Goal: Task Accomplishment & Management: Use online tool/utility

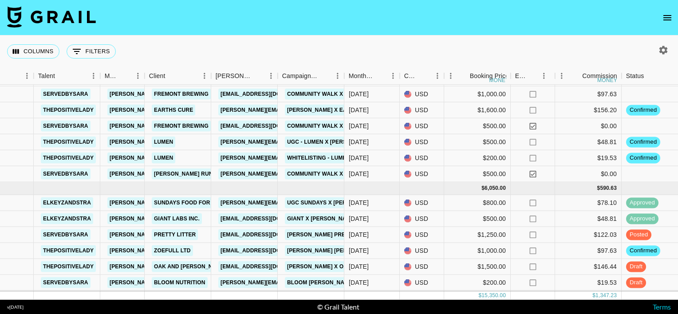
scroll to position [115, 150]
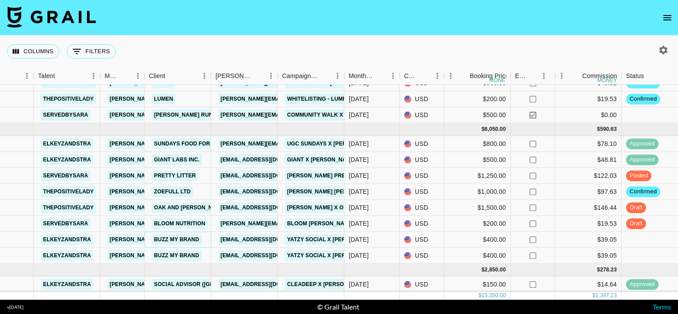
click at [186, 240] on link "Buzz My Brand" at bounding box center [177, 239] width 50 height 11
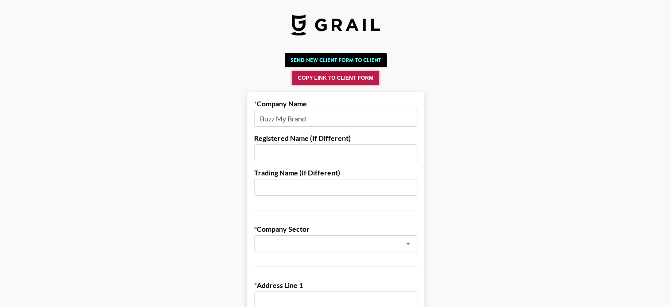
click at [317, 77] on button "Copy Link to Client Form" at bounding box center [335, 78] width 87 height 14
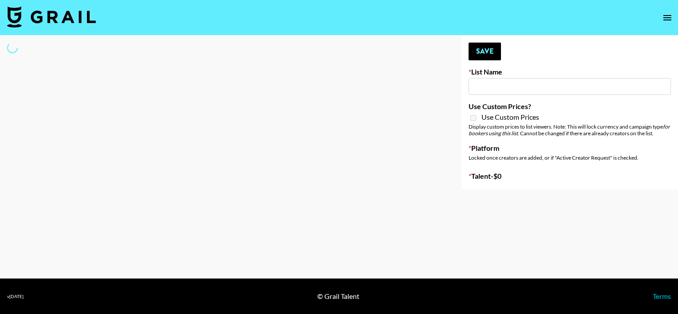
click at [491, 89] on input at bounding box center [569, 86] width 202 height 17
type input "Primal Harvest ([DATE])"
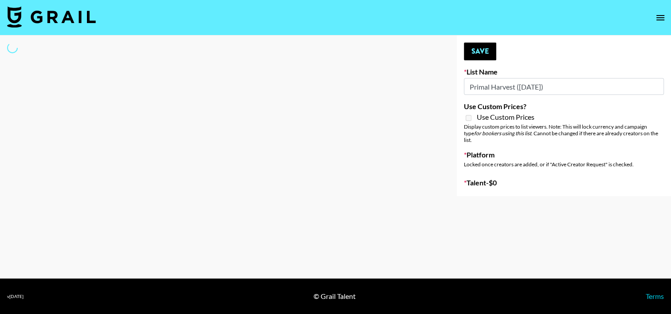
select select "Song"
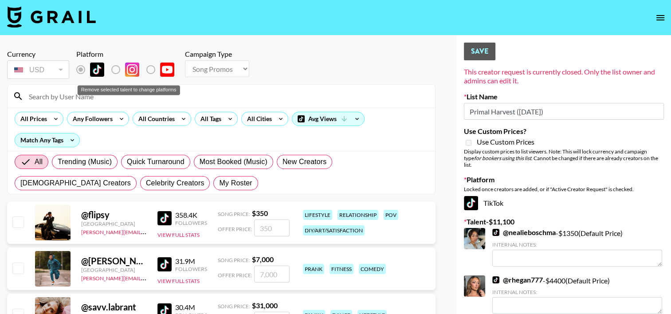
click at [112, 95] on div "Remove selected talent to change platforms" at bounding box center [129, 87] width 104 height 17
click at [91, 101] on input at bounding box center [227, 96] width 406 height 14
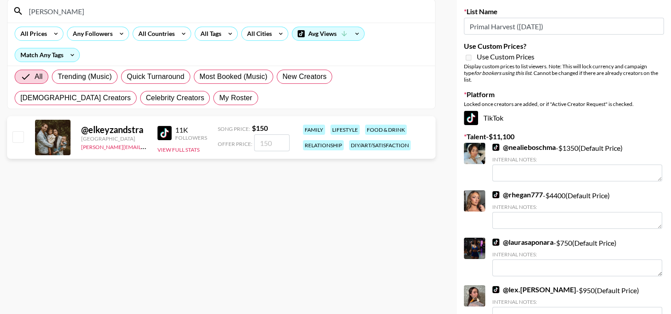
scroll to position [85, 0]
type input "[PERSON_NAME]"
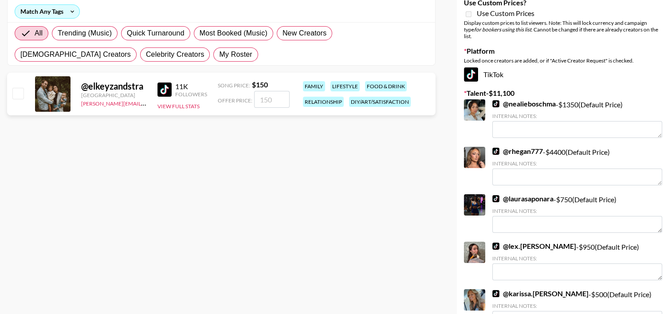
scroll to position [130, 0]
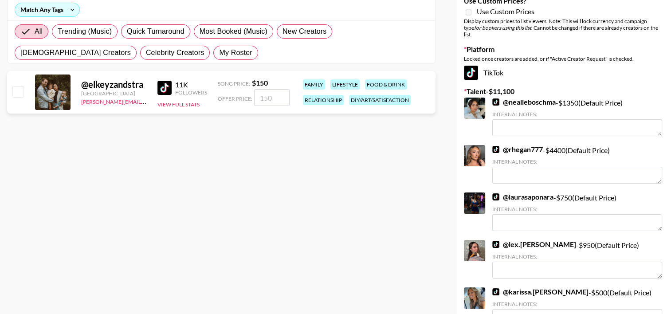
click at [513, 192] on link "@ laurasaponara" at bounding box center [522, 196] width 61 height 9
click at [523, 287] on link "@ [GEOGRAPHIC_DATA][PERSON_NAME]" at bounding box center [540, 291] width 96 height 9
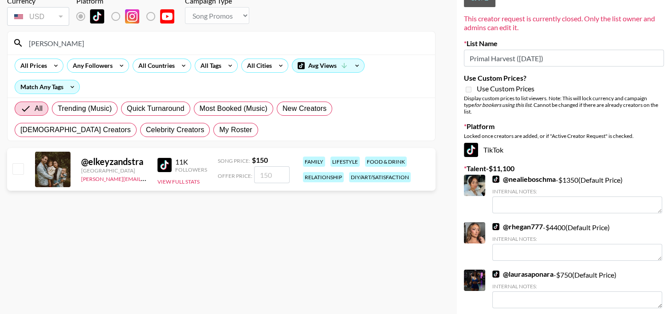
scroll to position [51, 0]
